Goal: Task Accomplishment & Management: Manage account settings

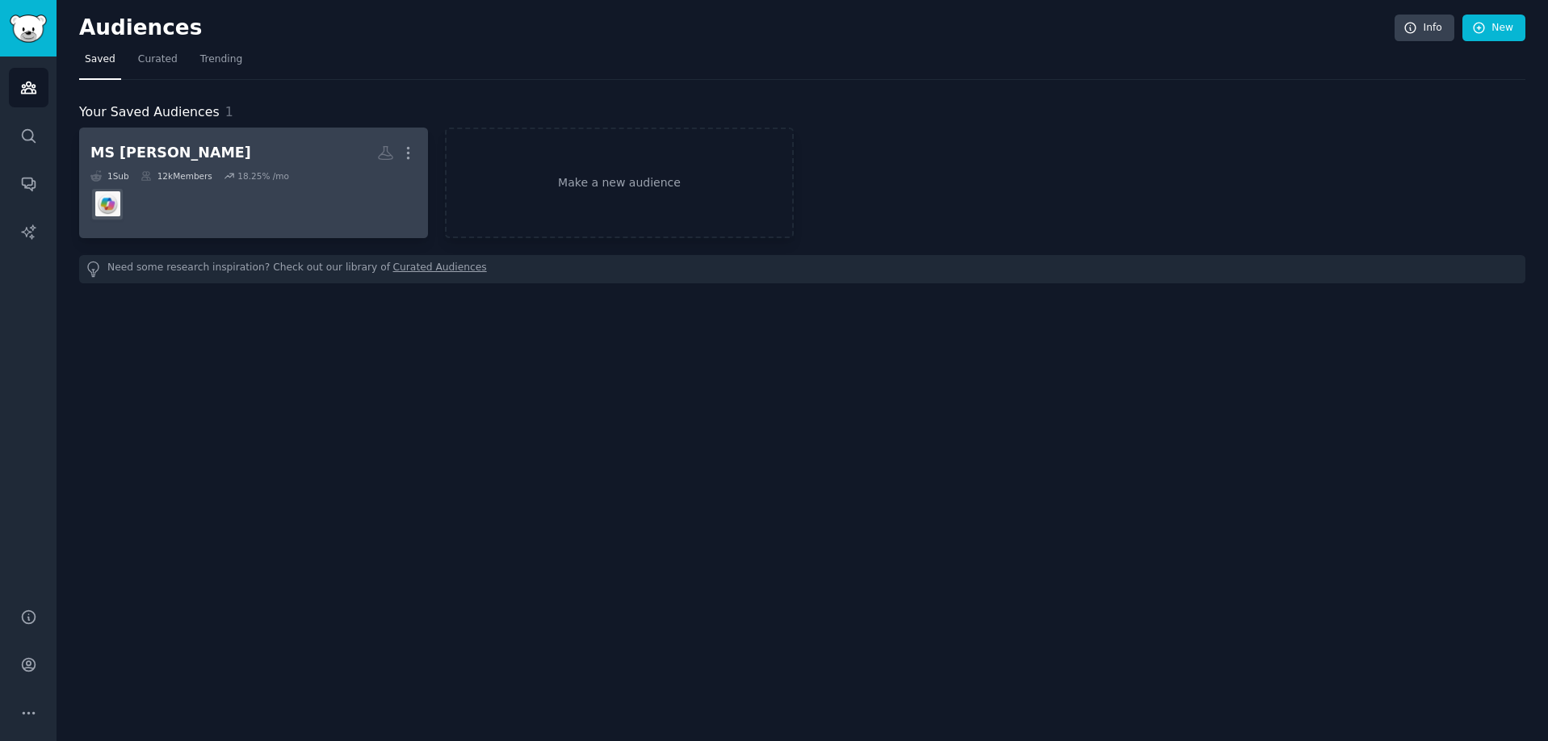
click at [152, 146] on div "MS [PERSON_NAME]" at bounding box center [170, 153] width 161 height 20
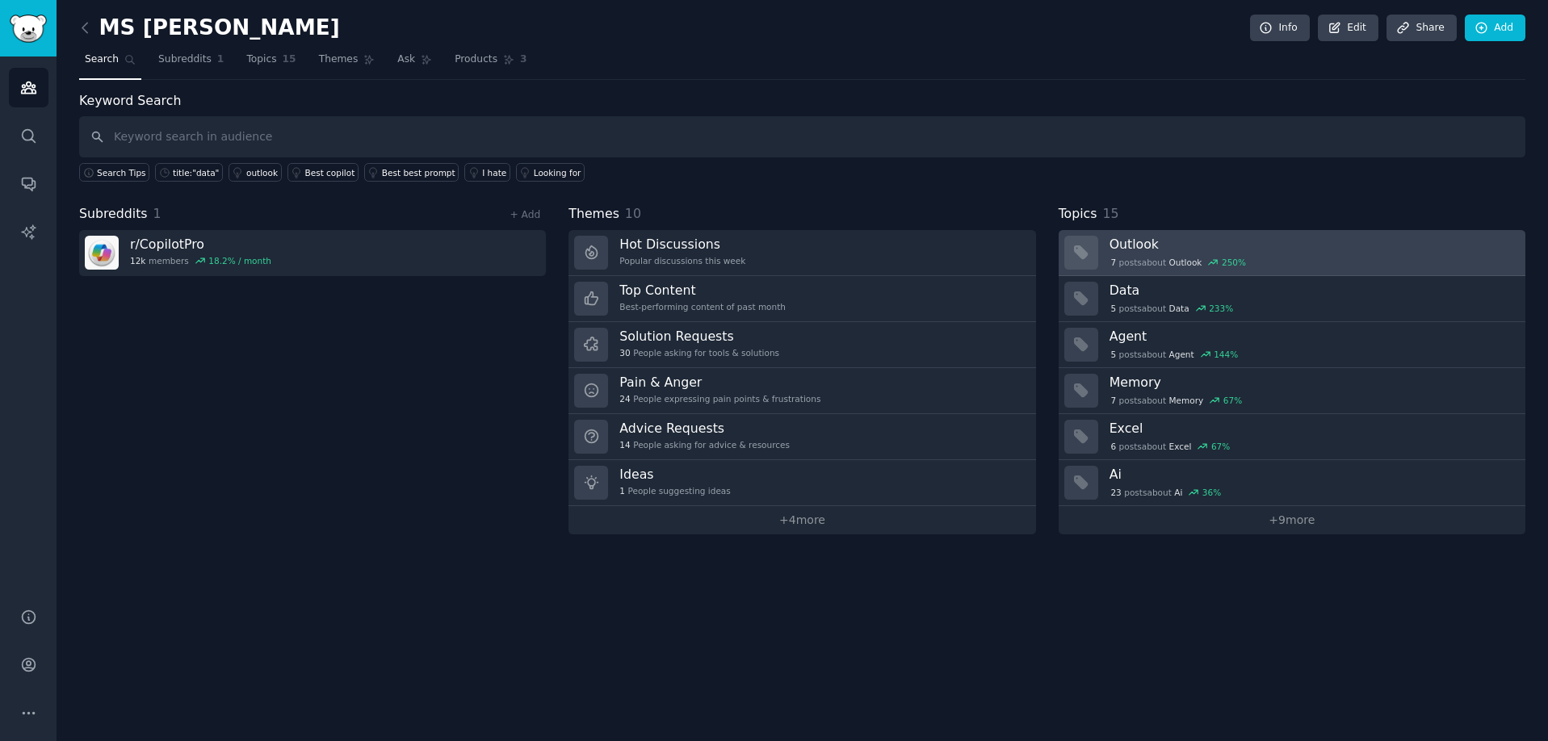
click at [1130, 251] on h3 "Outlook" at bounding box center [1311, 244] width 404 height 17
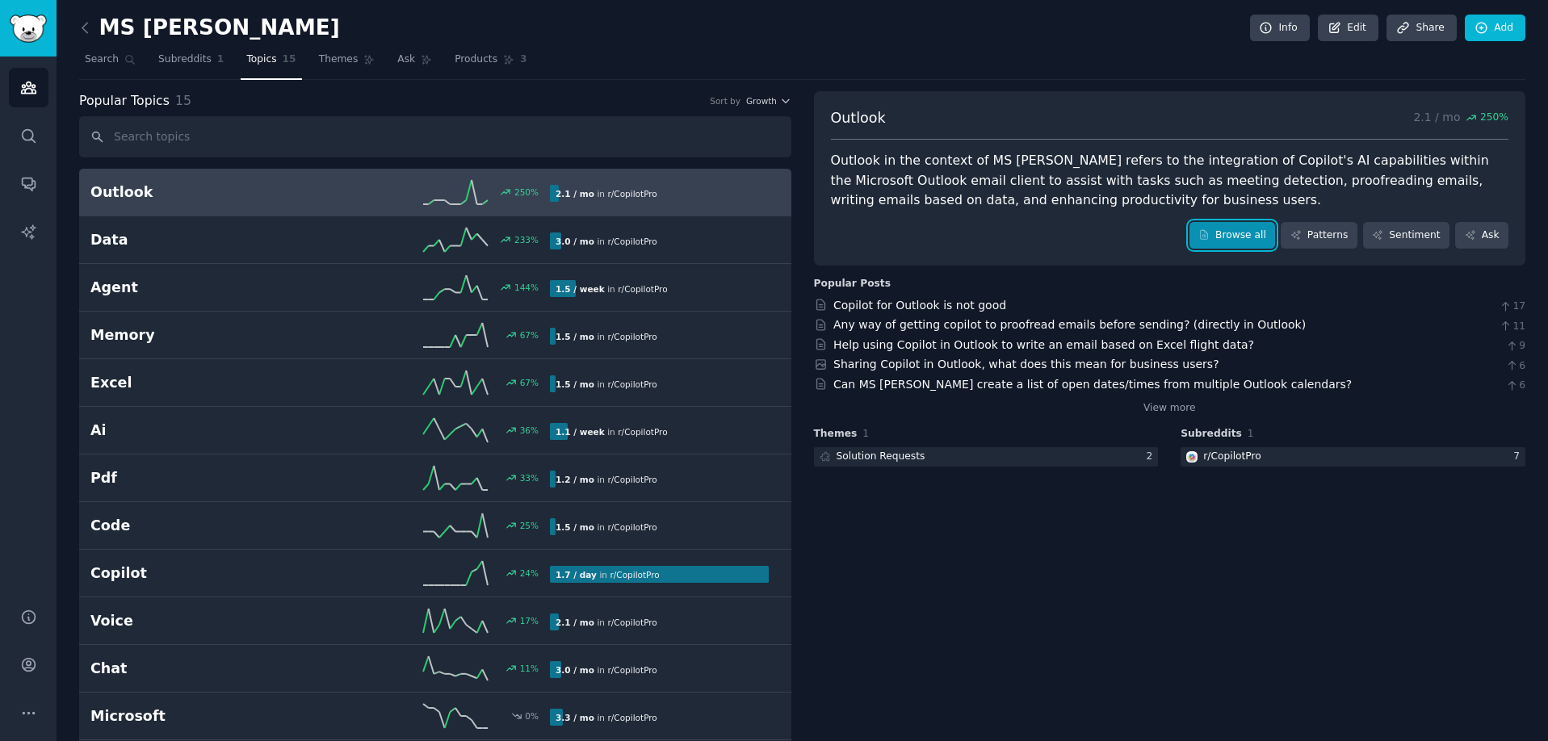
click at [1242, 240] on link "Browse all" at bounding box center [1232, 235] width 86 height 27
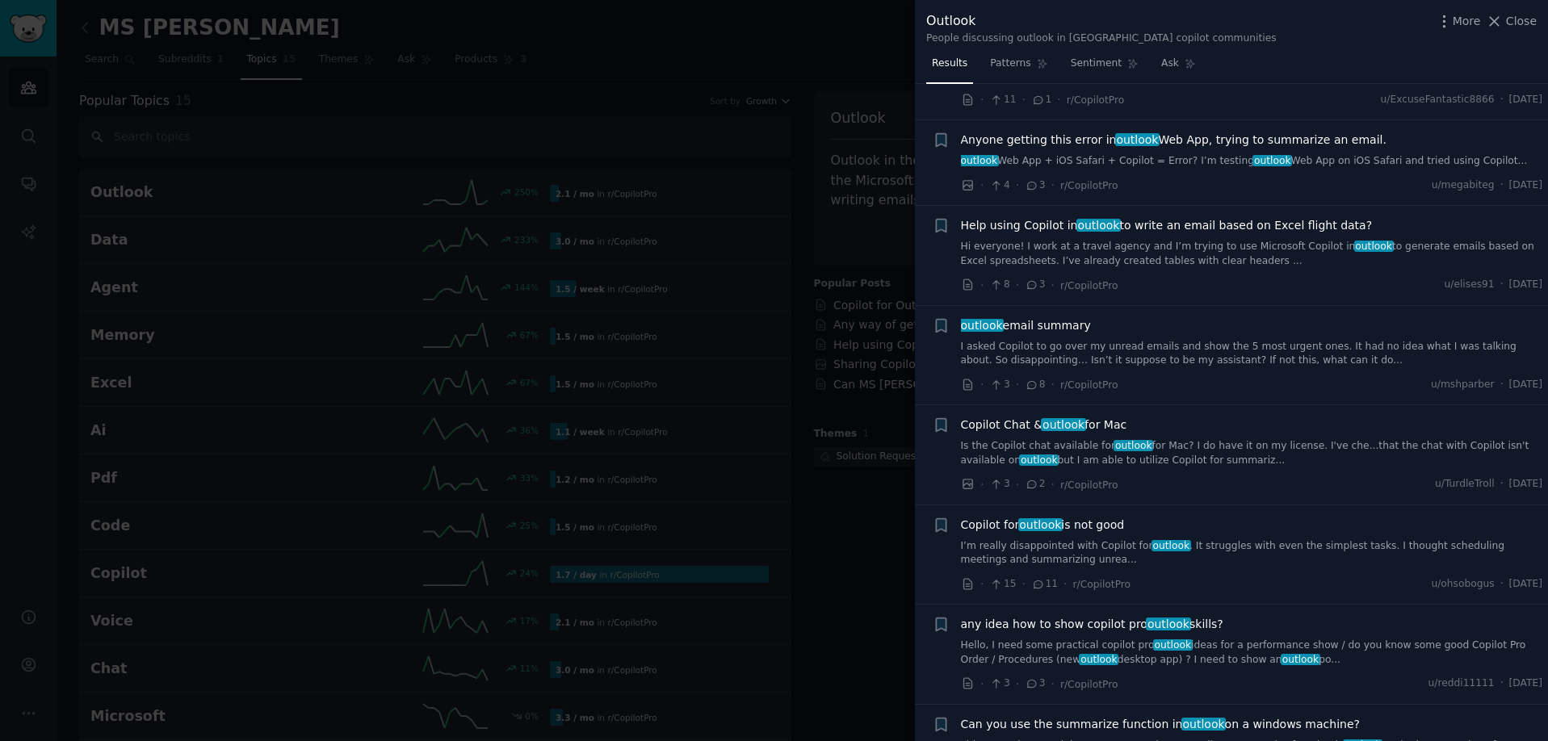
scroll to position [735, 0]
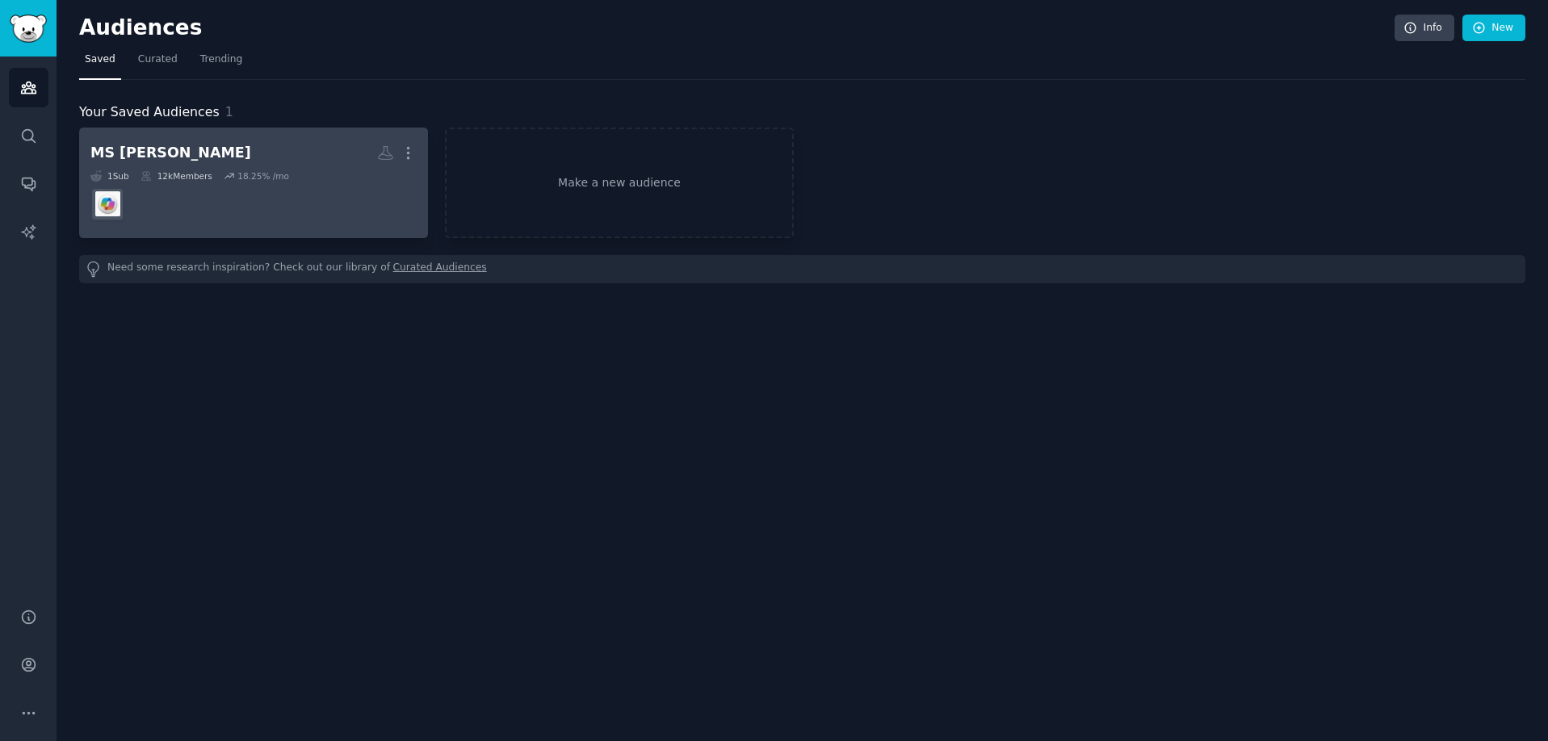
click at [127, 147] on div "MS [PERSON_NAME]" at bounding box center [170, 153] width 161 height 20
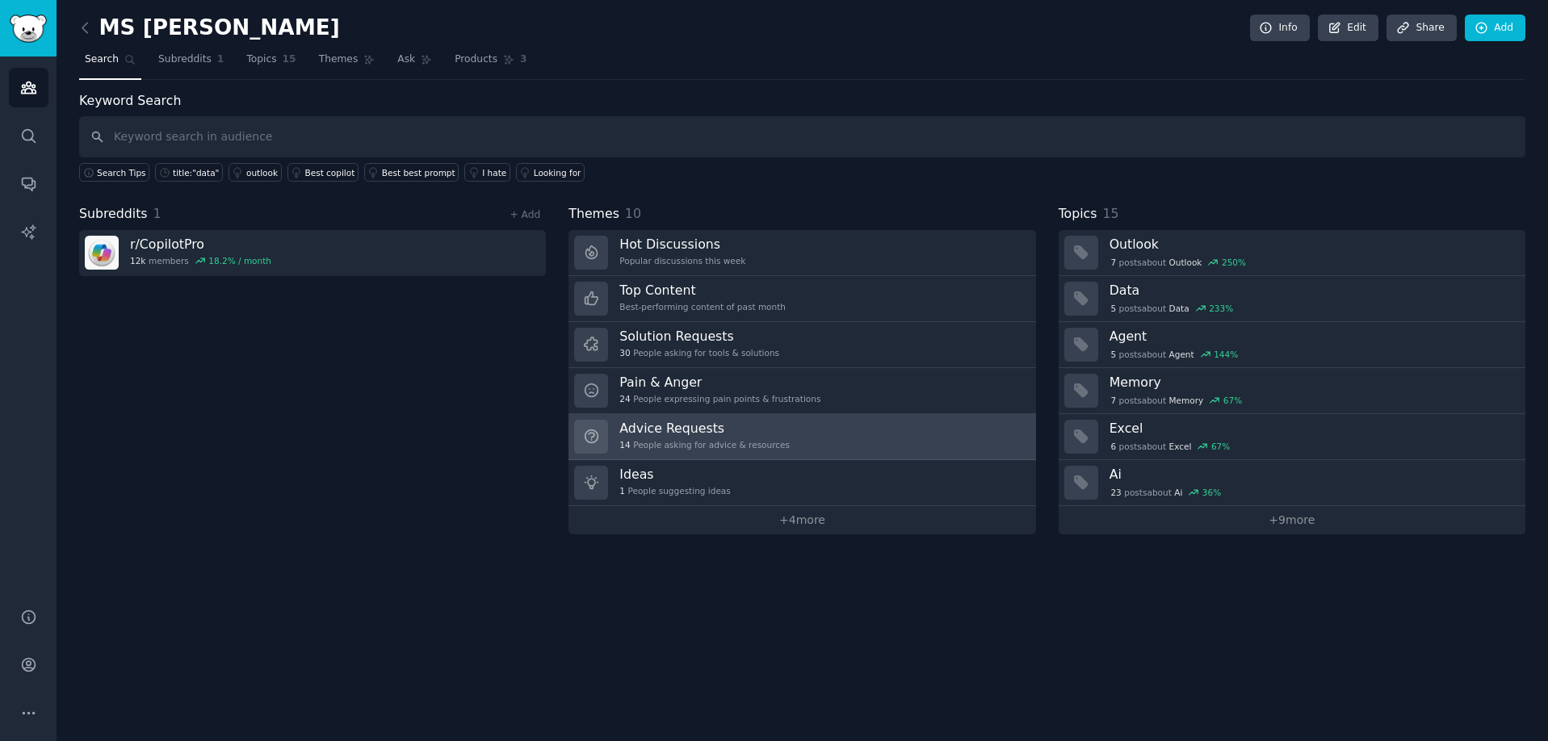
click at [657, 437] on div "Advice Requests 14 People asking for advice & resources" at bounding box center [704, 437] width 170 height 34
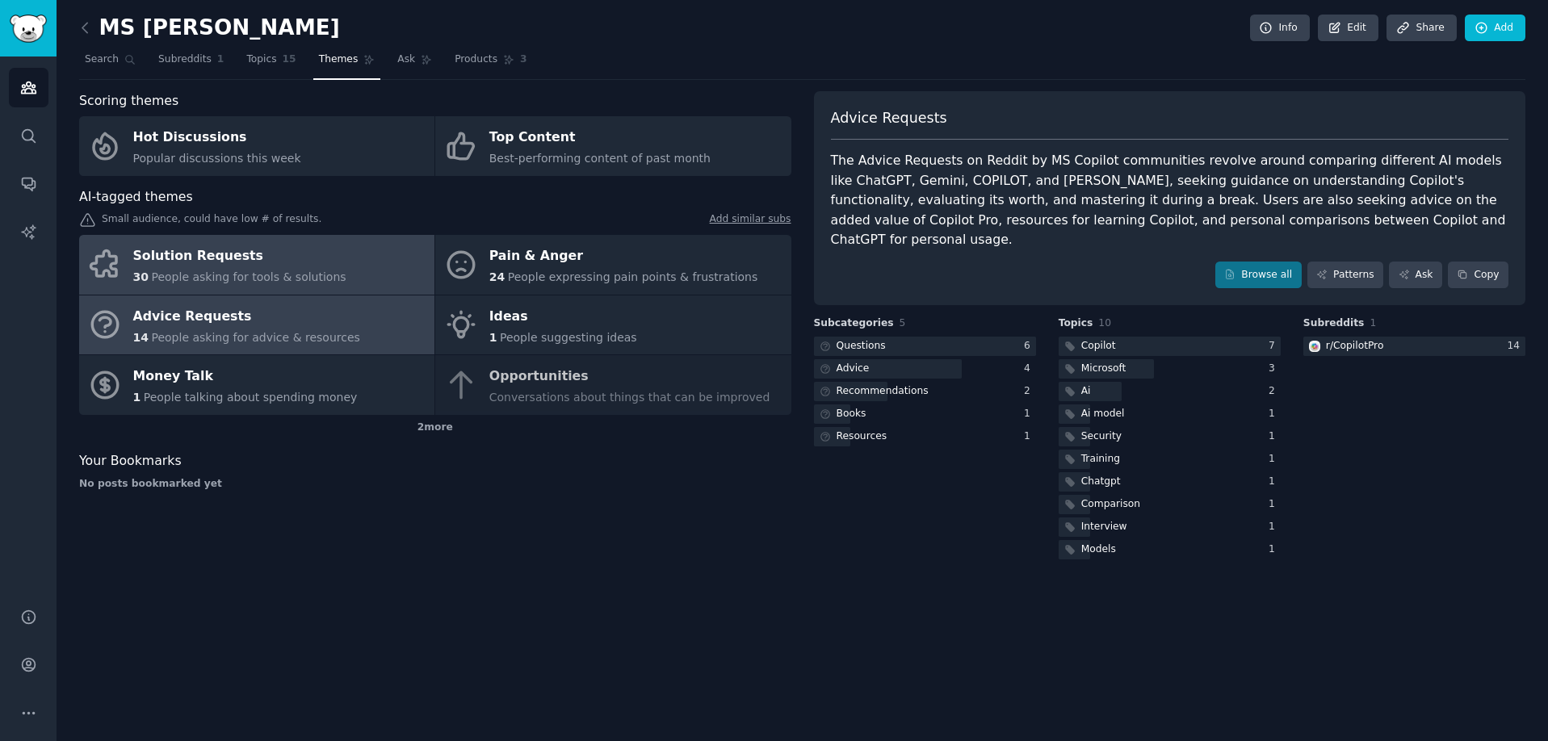
click at [236, 256] on div "Solution Requests" at bounding box center [239, 257] width 213 height 26
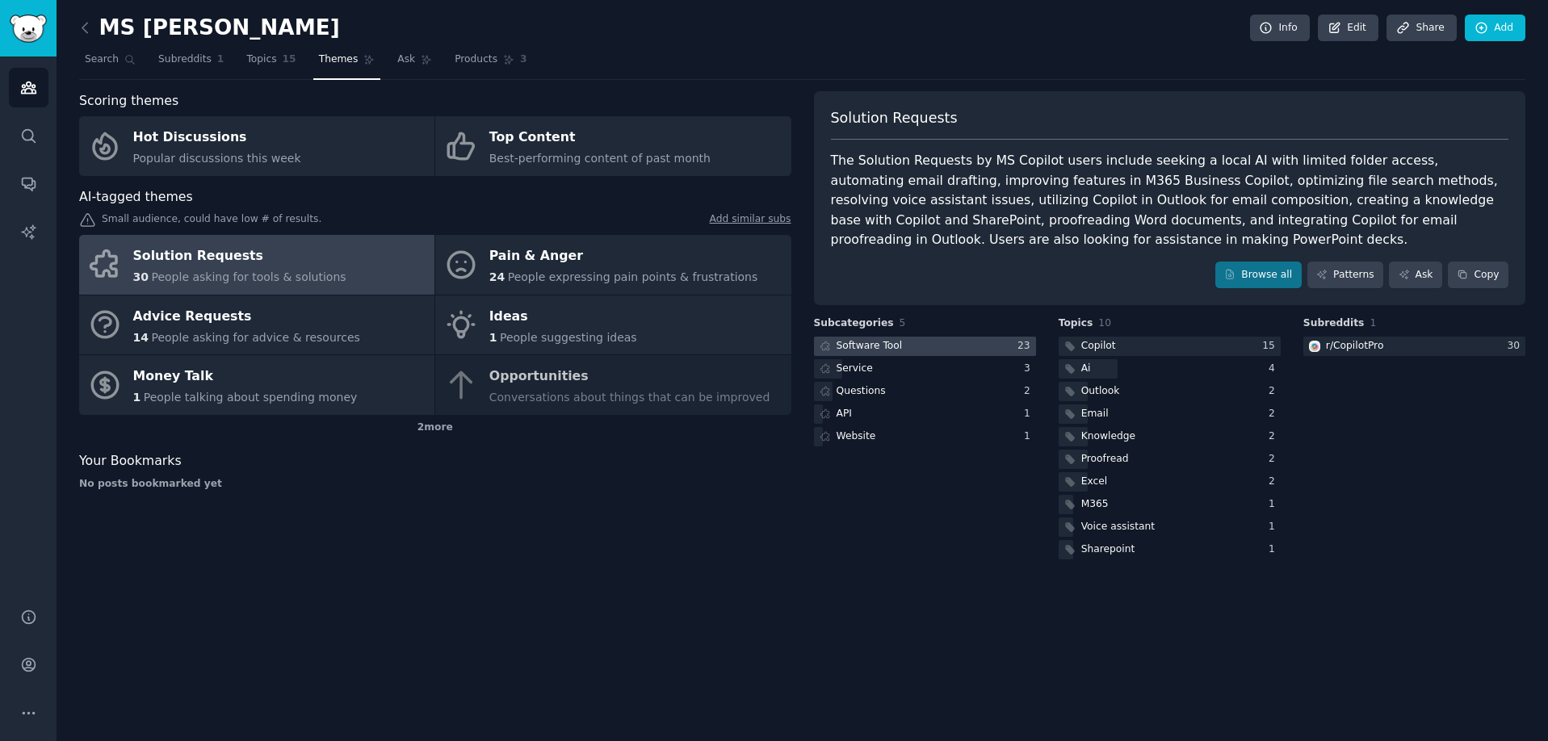
click at [840, 349] on div "Software Tool" at bounding box center [869, 346] width 66 height 15
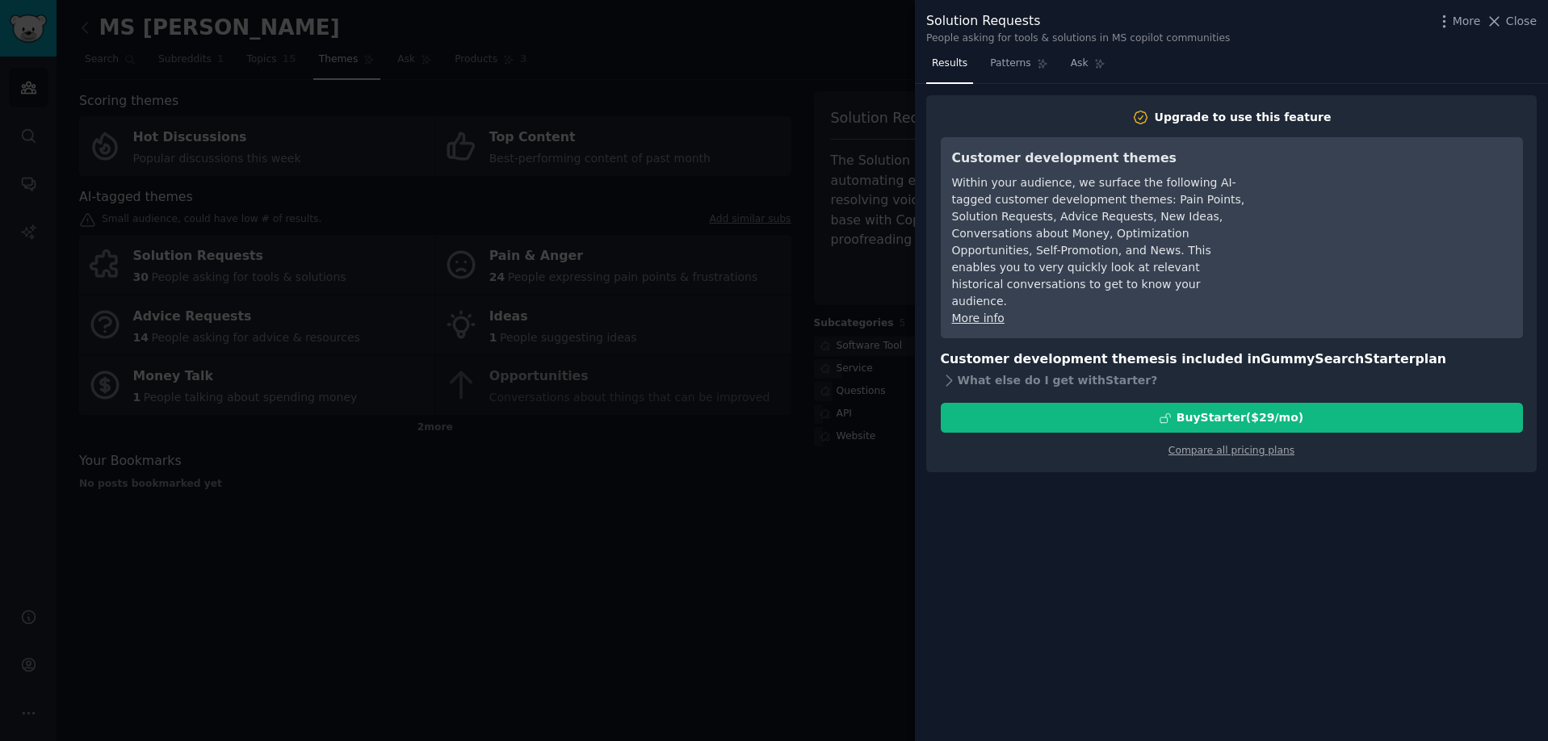
click at [601, 562] on div at bounding box center [774, 370] width 1548 height 741
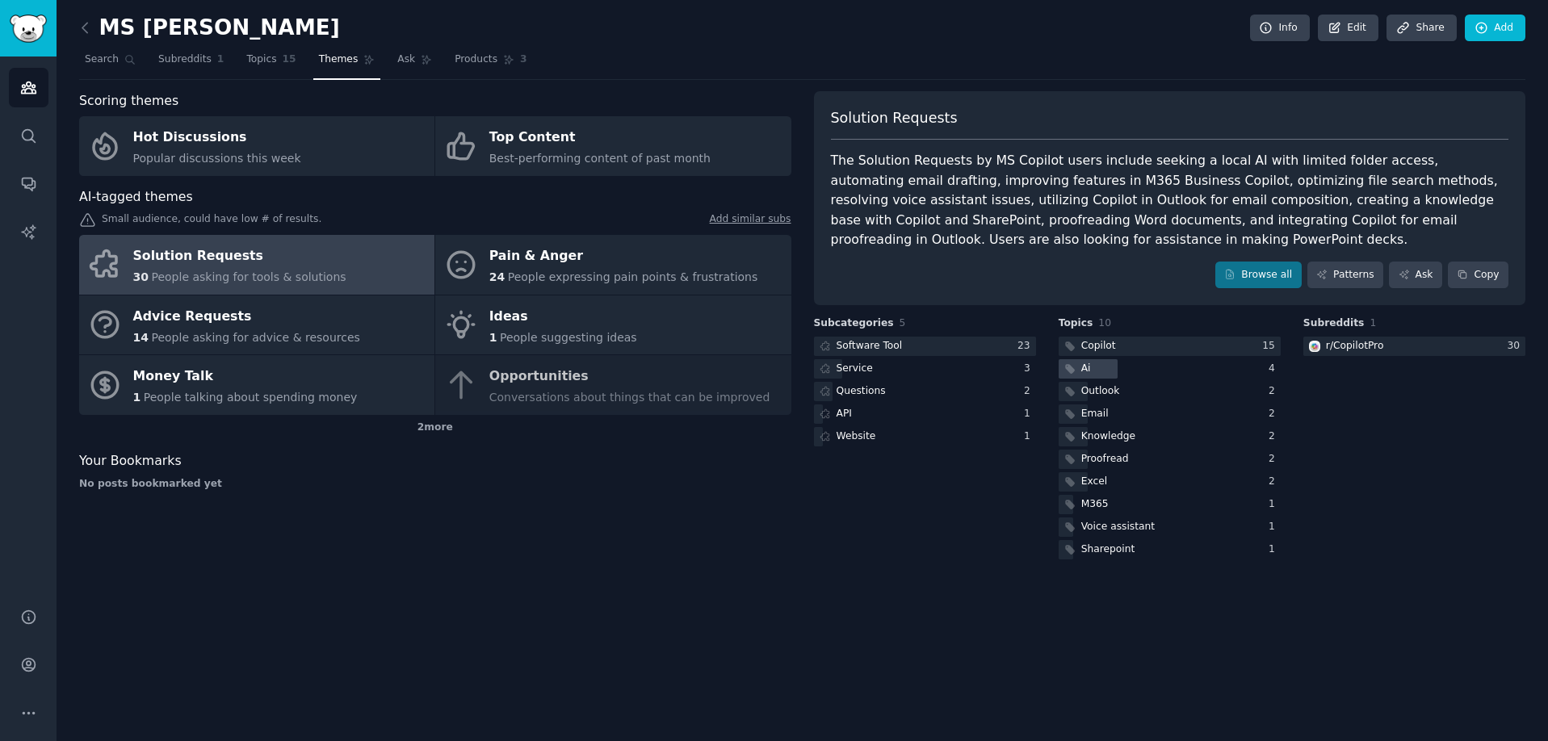
click at [1083, 373] on div "Ai" at bounding box center [1086, 369] width 10 height 15
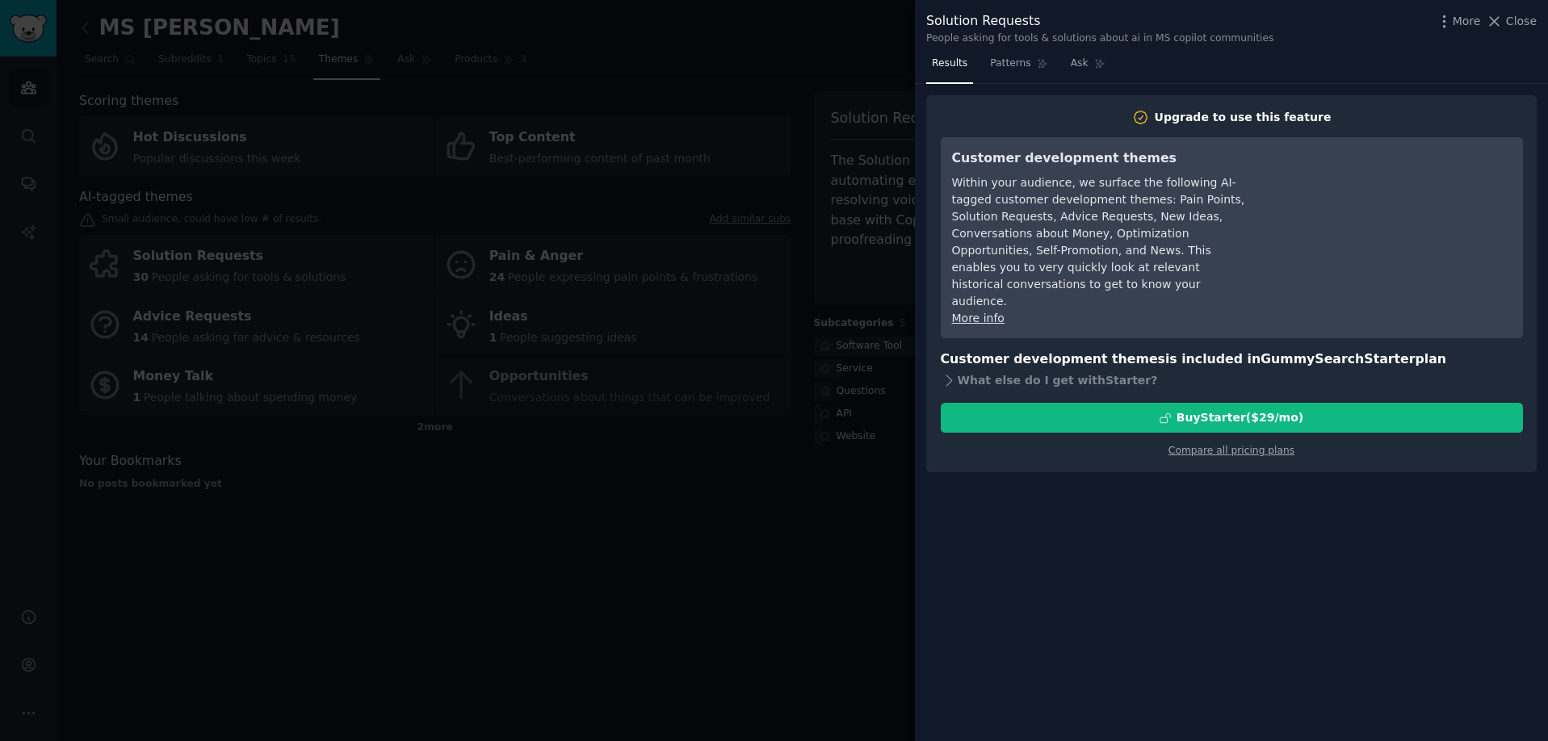
click at [558, 543] on div at bounding box center [774, 370] width 1548 height 741
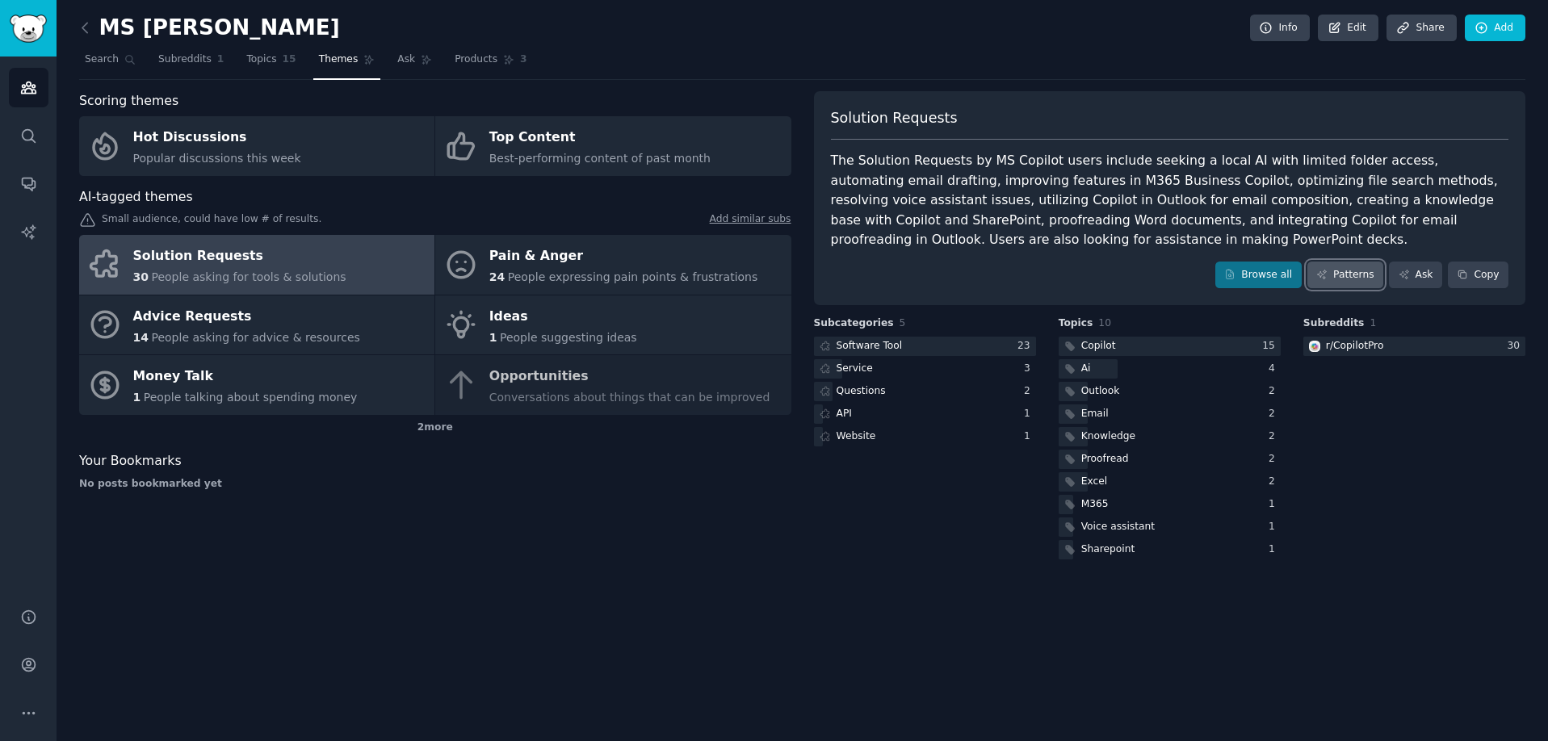
click at [1361, 278] on link "Patterns" at bounding box center [1345, 275] width 76 height 27
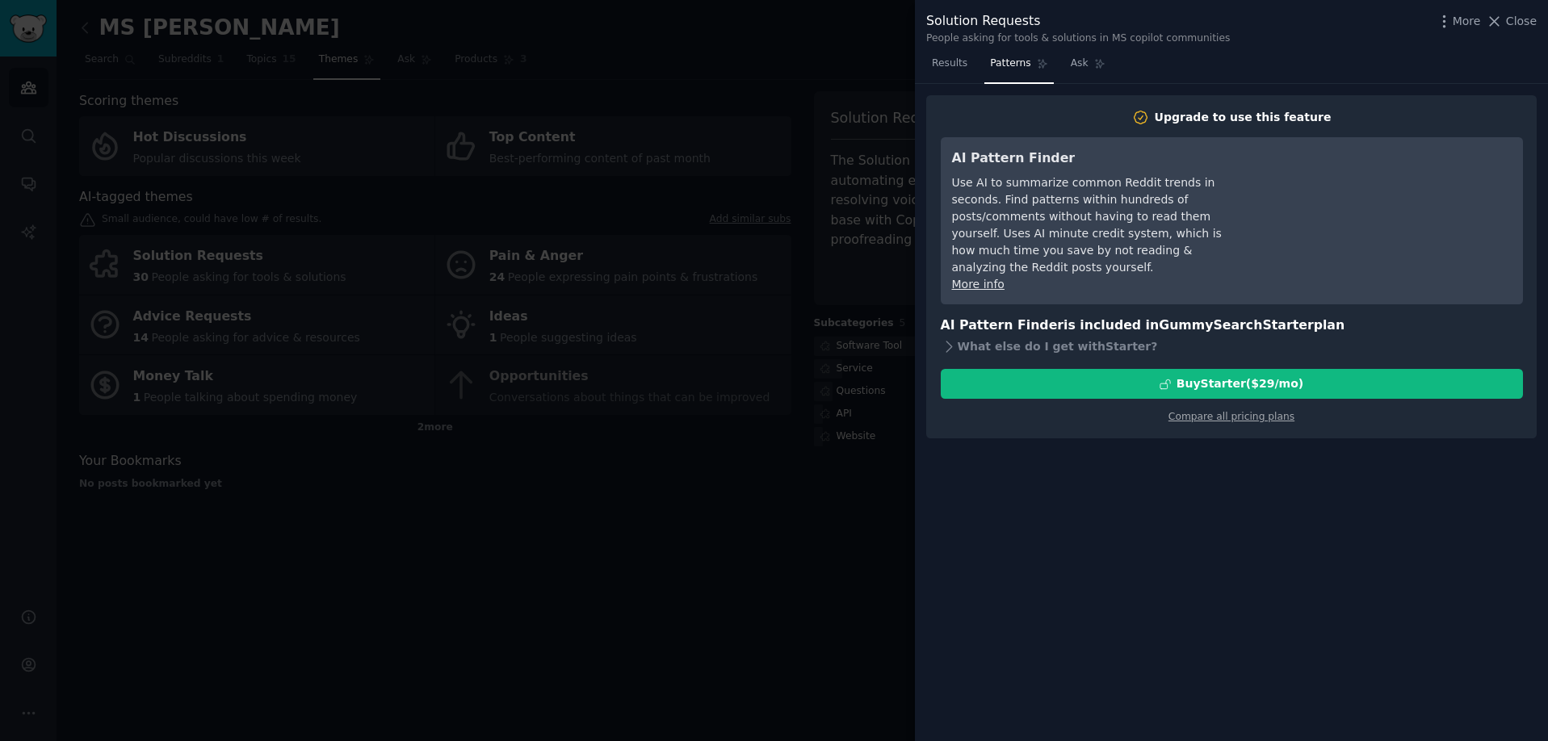
click at [568, 527] on div at bounding box center [774, 370] width 1548 height 741
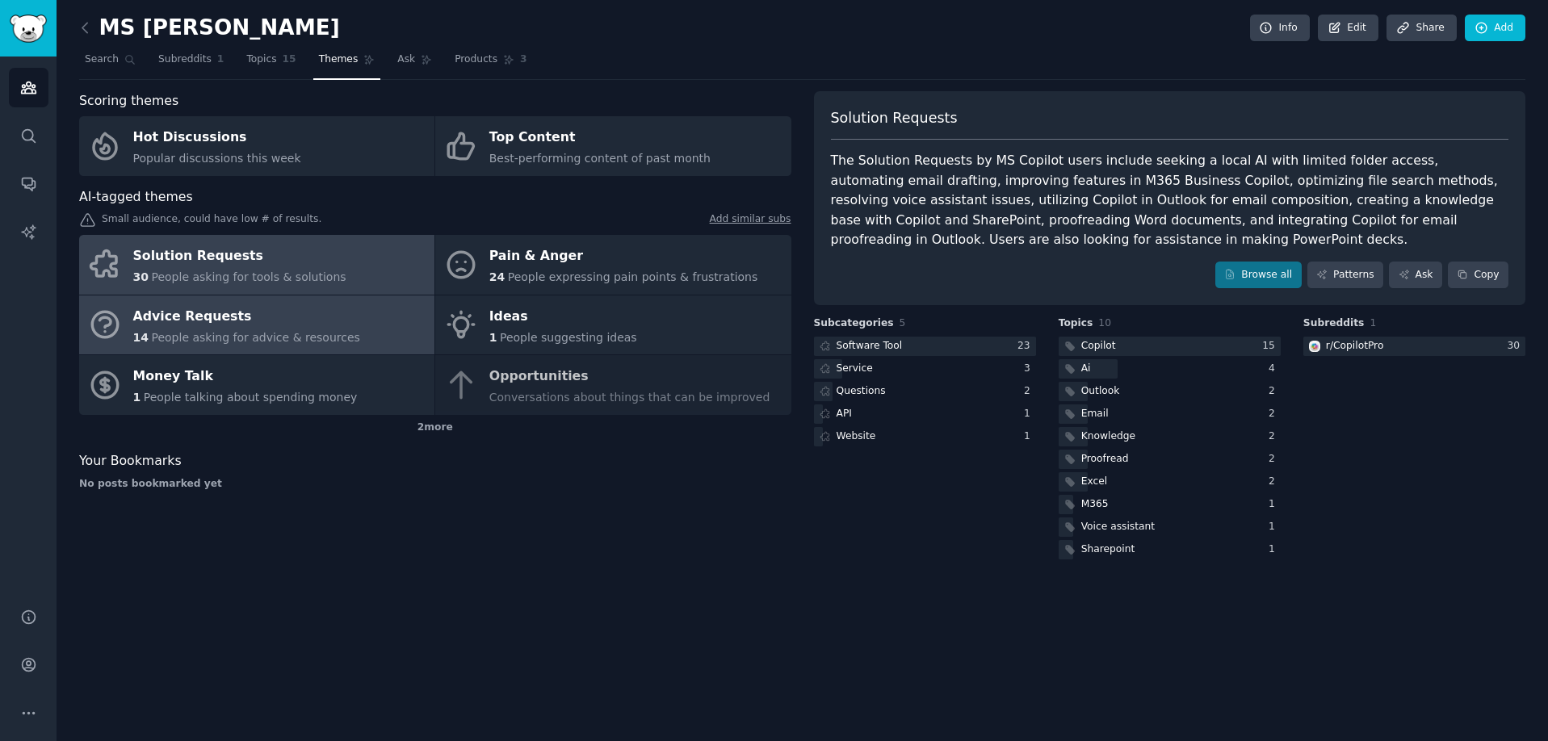
click at [239, 337] on span "People asking for advice & resources" at bounding box center [255, 337] width 208 height 13
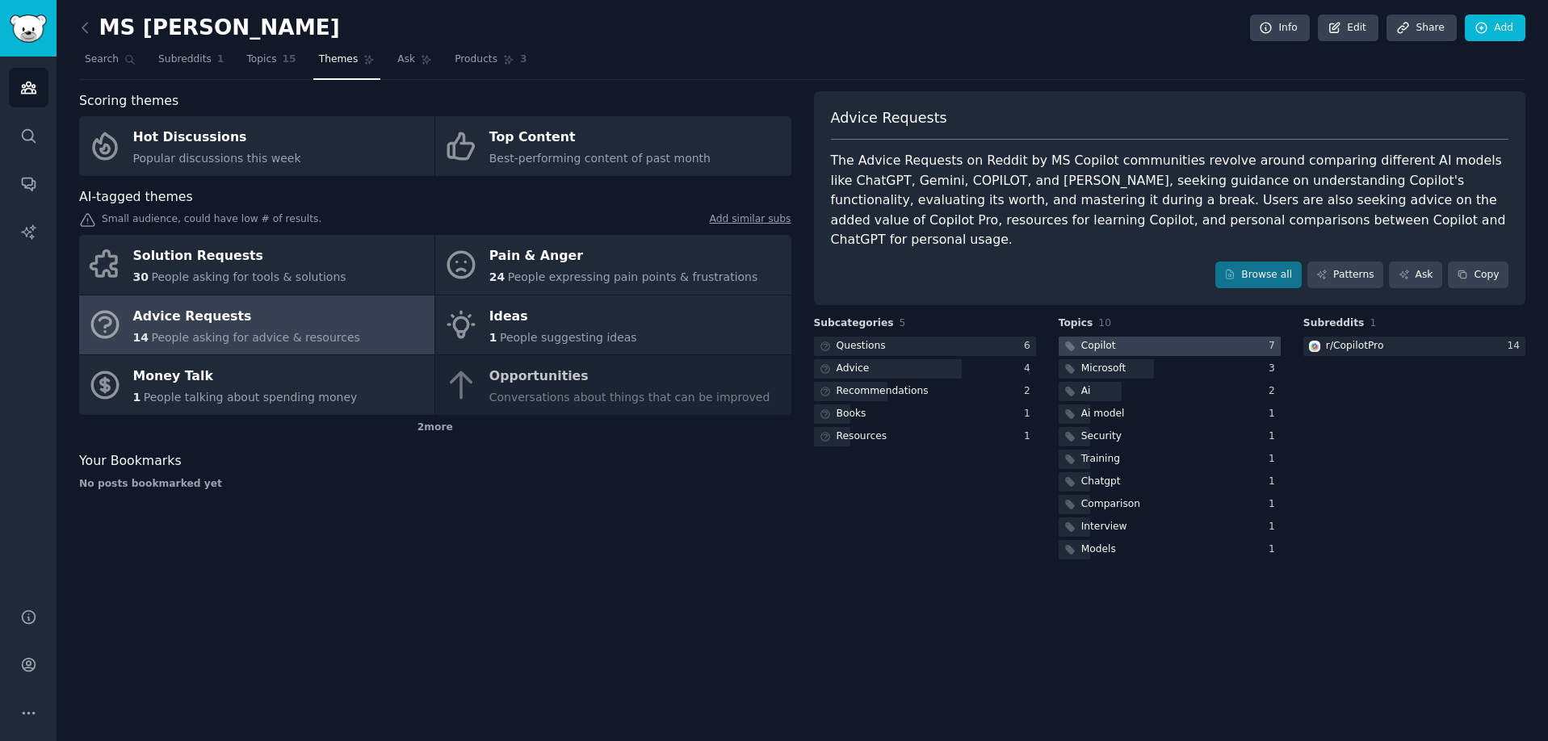
click at [1106, 339] on div "Copilot" at bounding box center [1098, 346] width 35 height 15
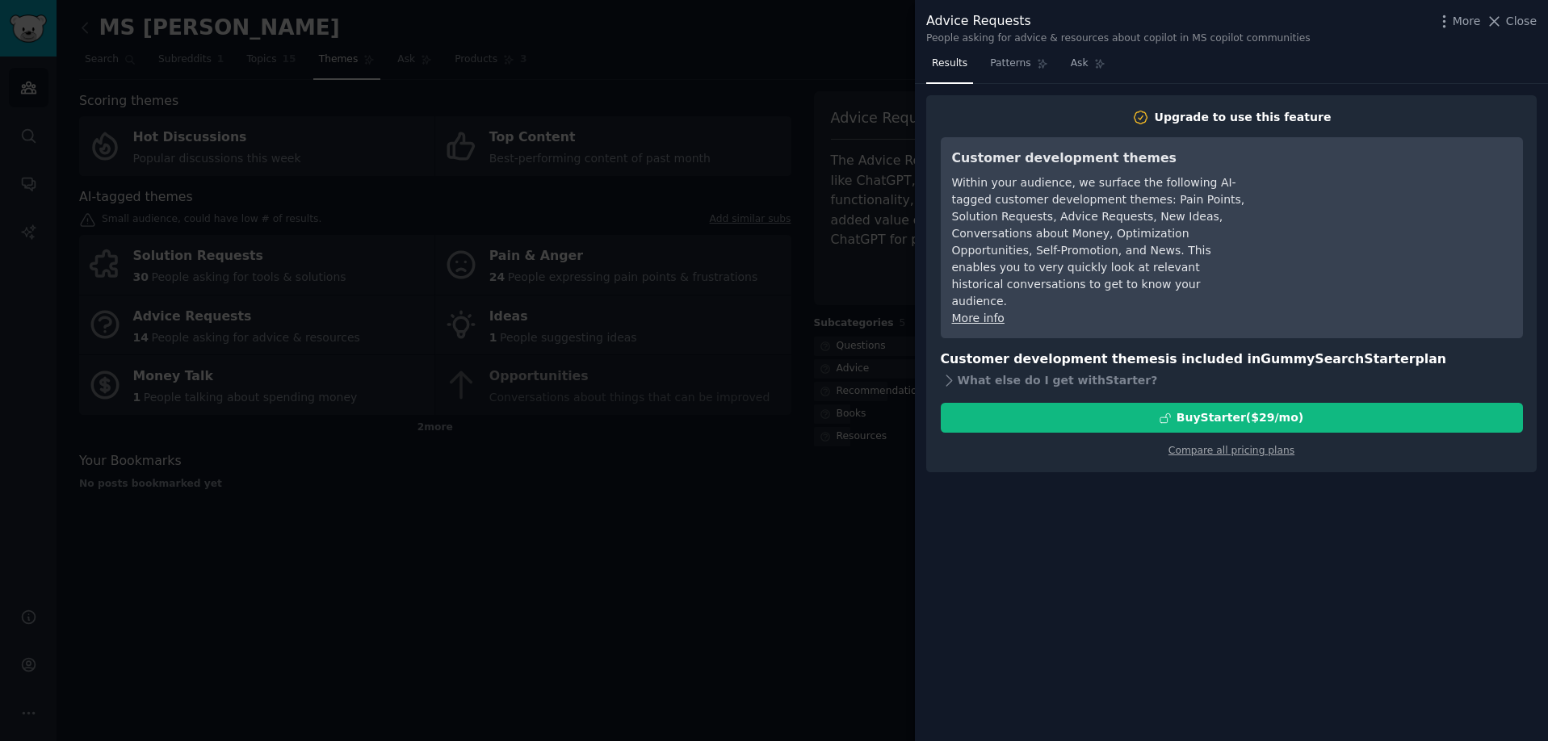
click at [467, 569] on div at bounding box center [774, 370] width 1548 height 741
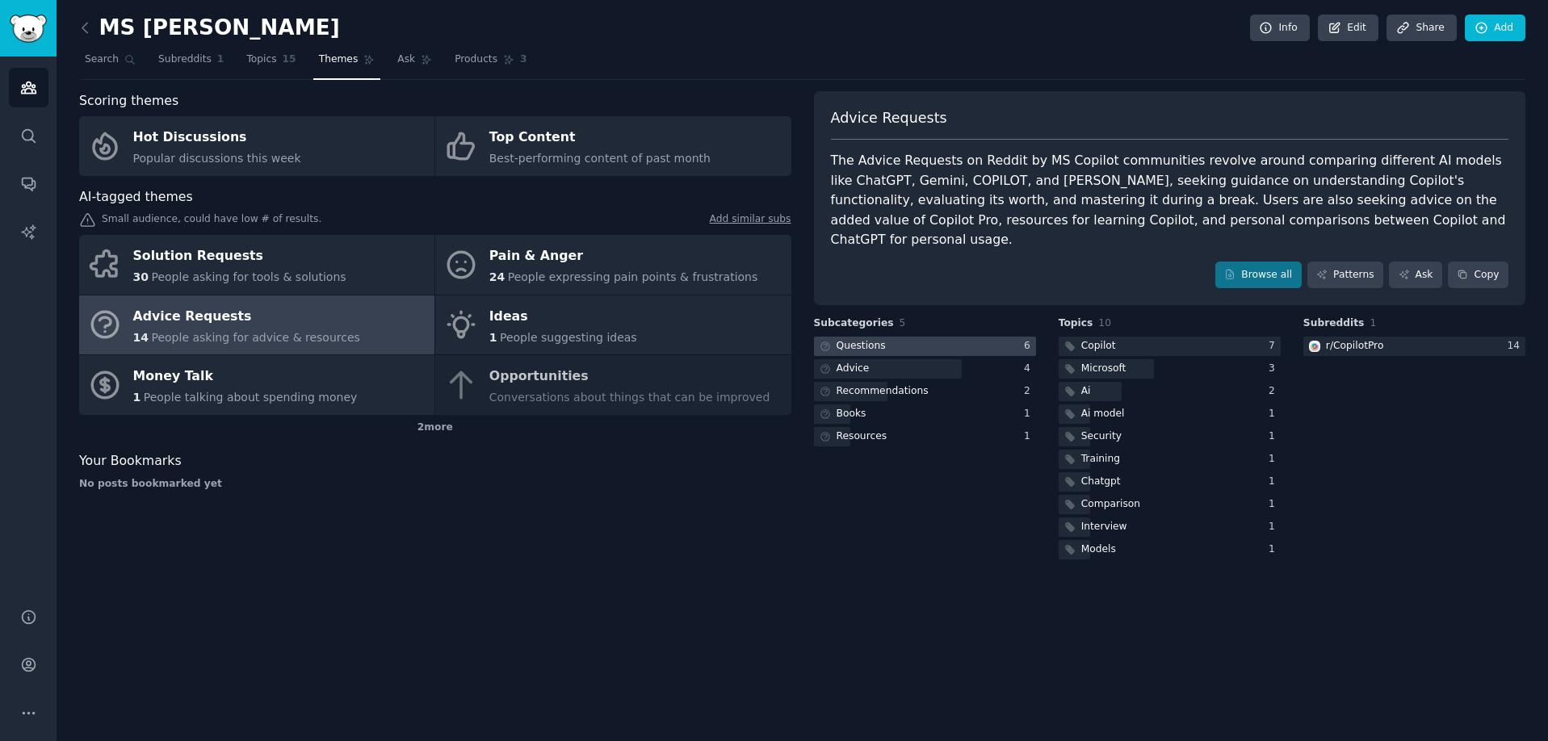
click at [858, 339] on div "Questions" at bounding box center [860, 346] width 49 height 15
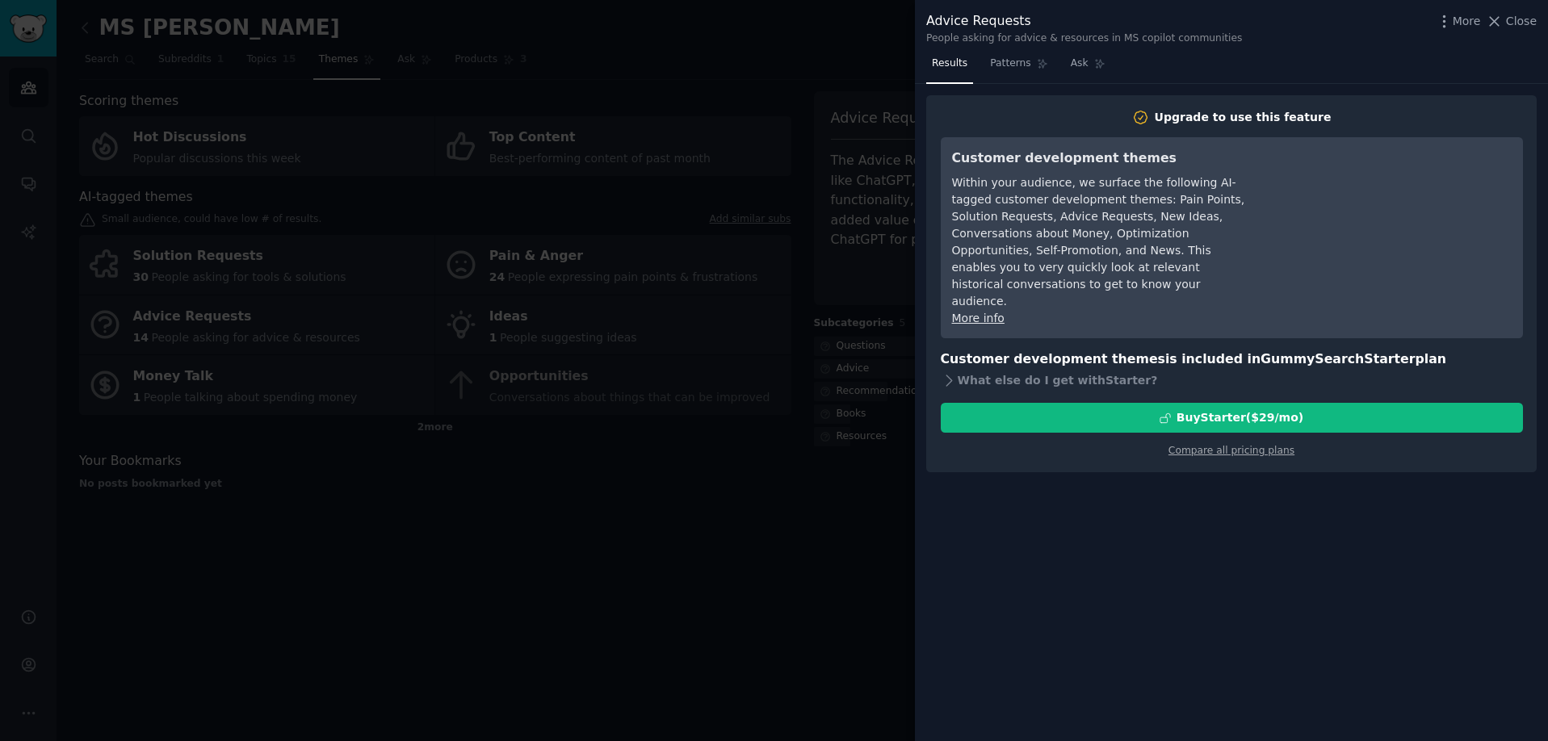
drag, startPoint x: 504, startPoint y: 590, endPoint x: 514, endPoint y: 580, distance: 14.8
click at [506, 589] on div at bounding box center [774, 370] width 1548 height 741
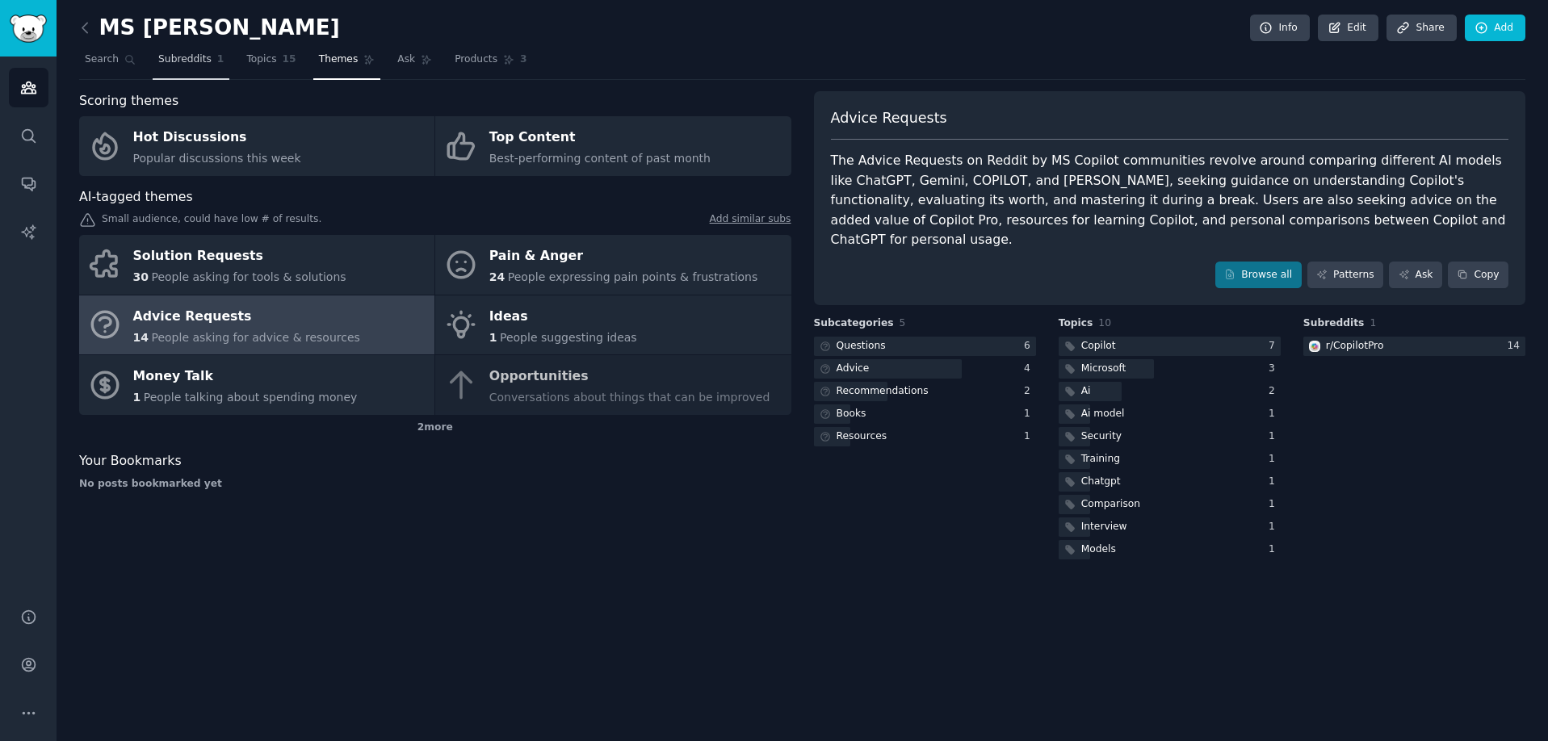
click at [191, 57] on span "Subreddits" at bounding box center [184, 59] width 53 height 15
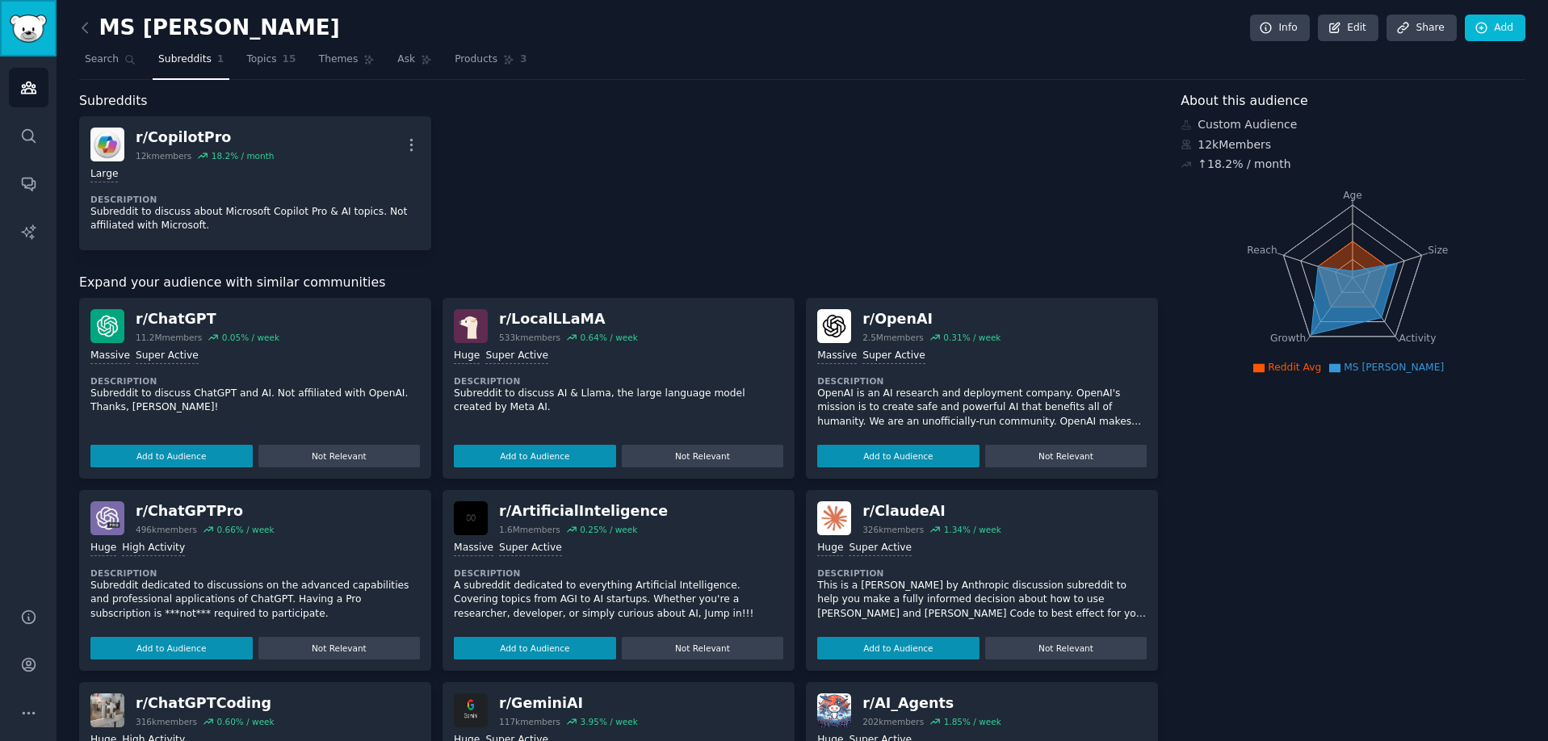
click at [35, 38] on img "Sidebar" at bounding box center [28, 29] width 37 height 28
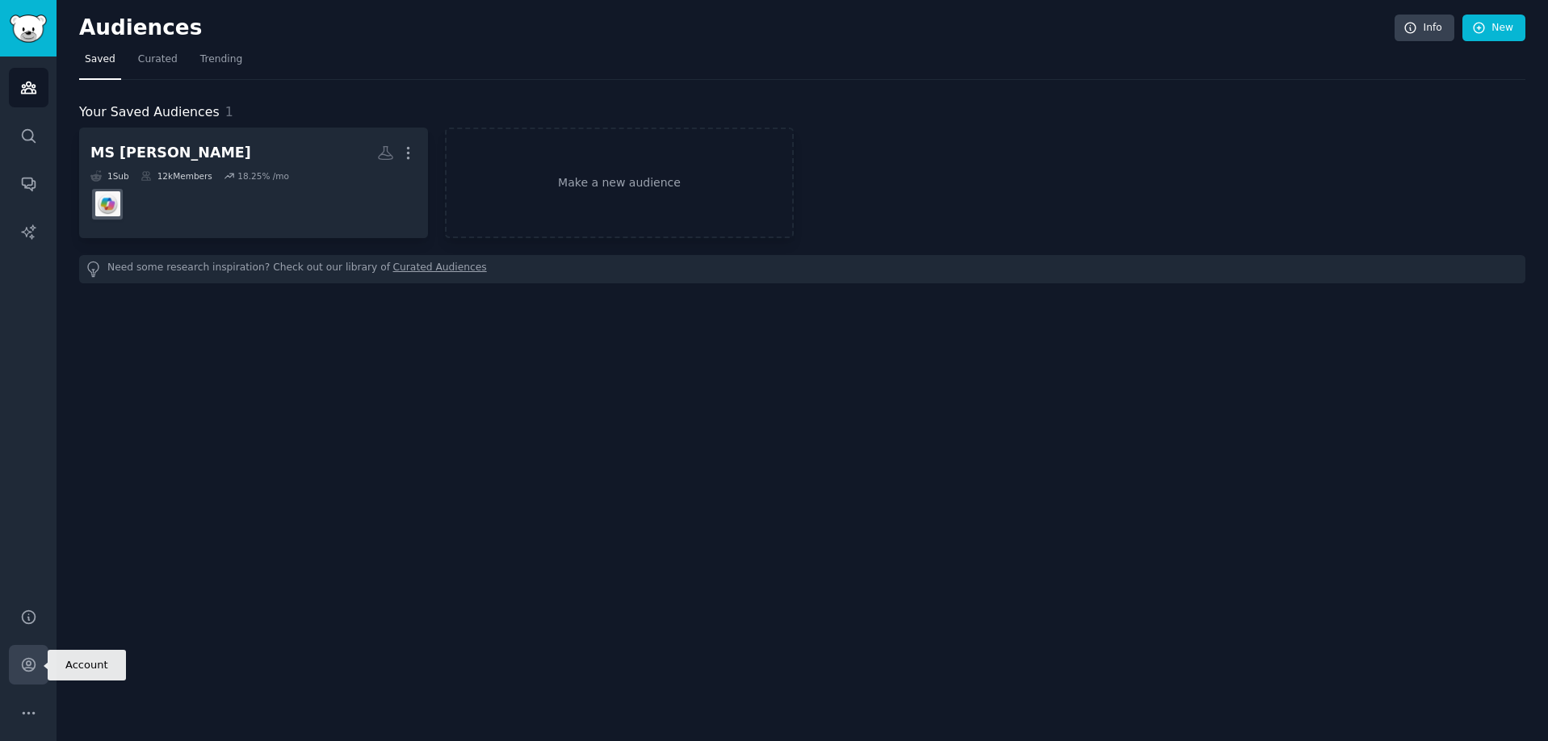
click at [37, 663] on link "Account" at bounding box center [29, 665] width 40 height 40
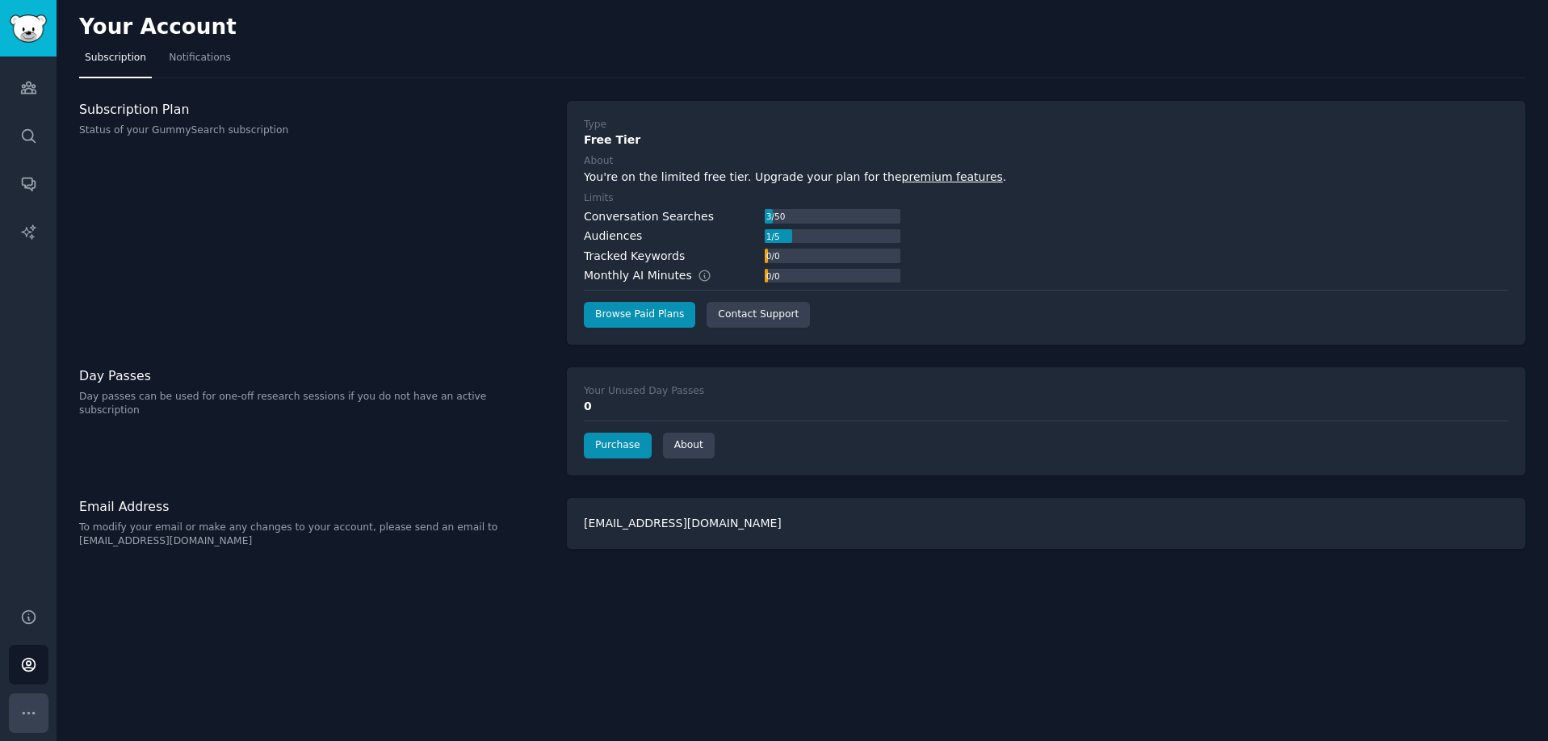
click at [32, 714] on icon "Sidebar" at bounding box center [28, 713] width 17 height 17
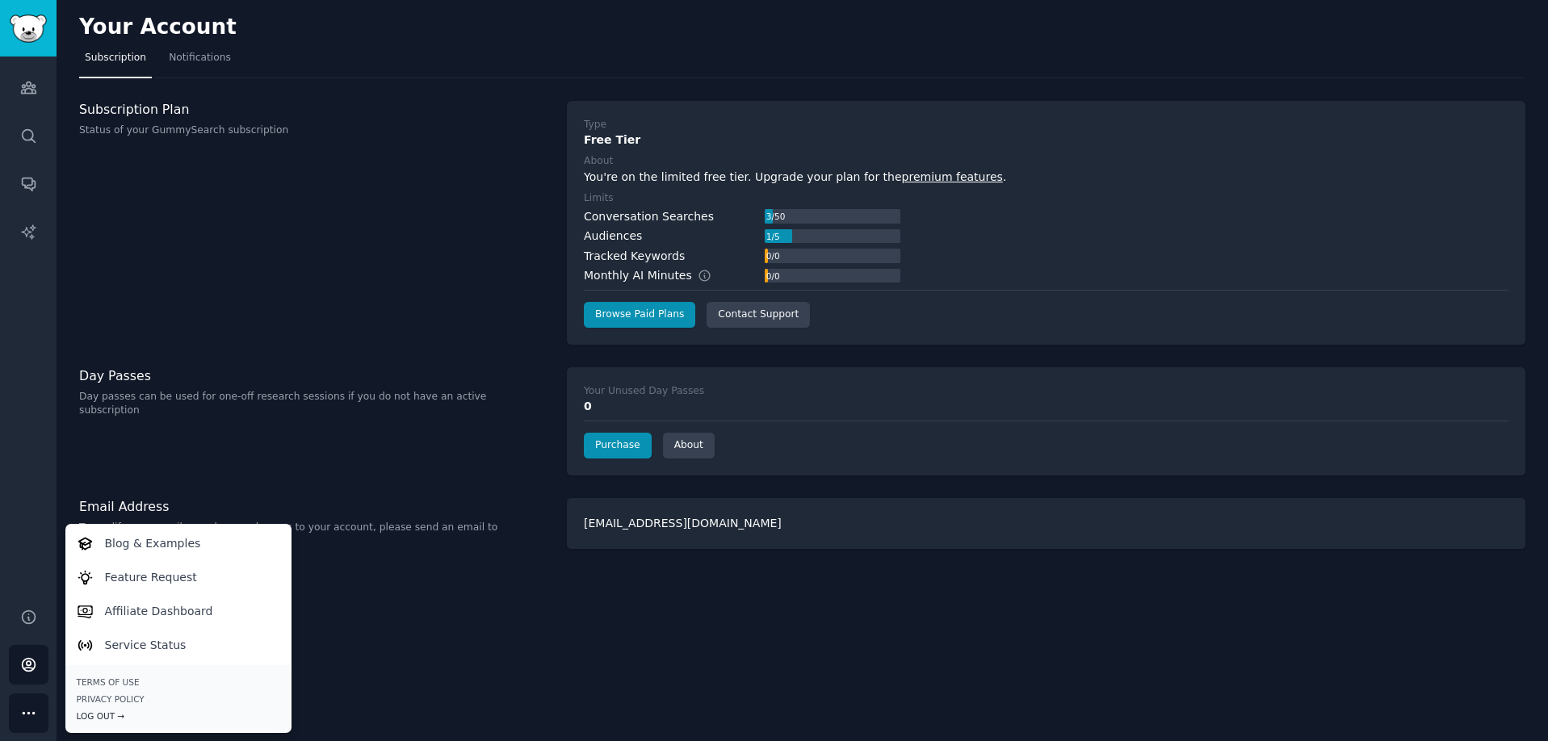
click at [105, 714] on div "Log Out →" at bounding box center [178, 715] width 203 height 11
